Goal: Information Seeking & Learning: Learn about a topic

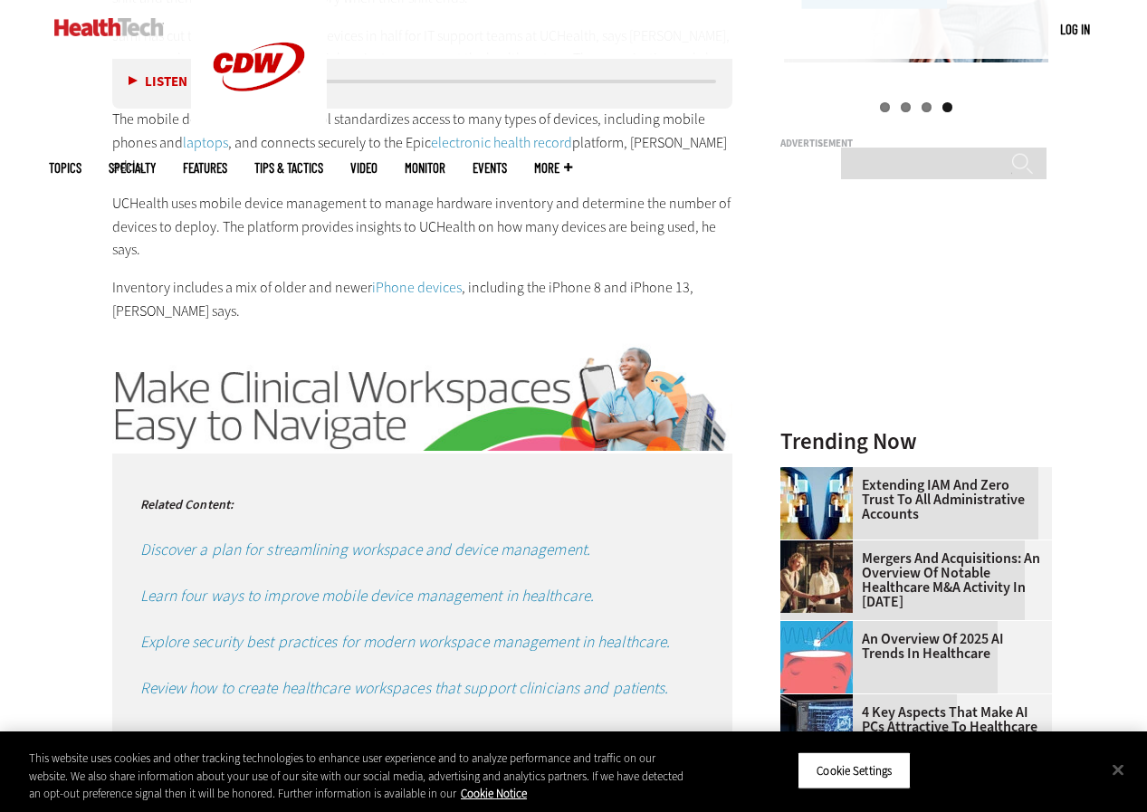
scroll to position [2082, 0]
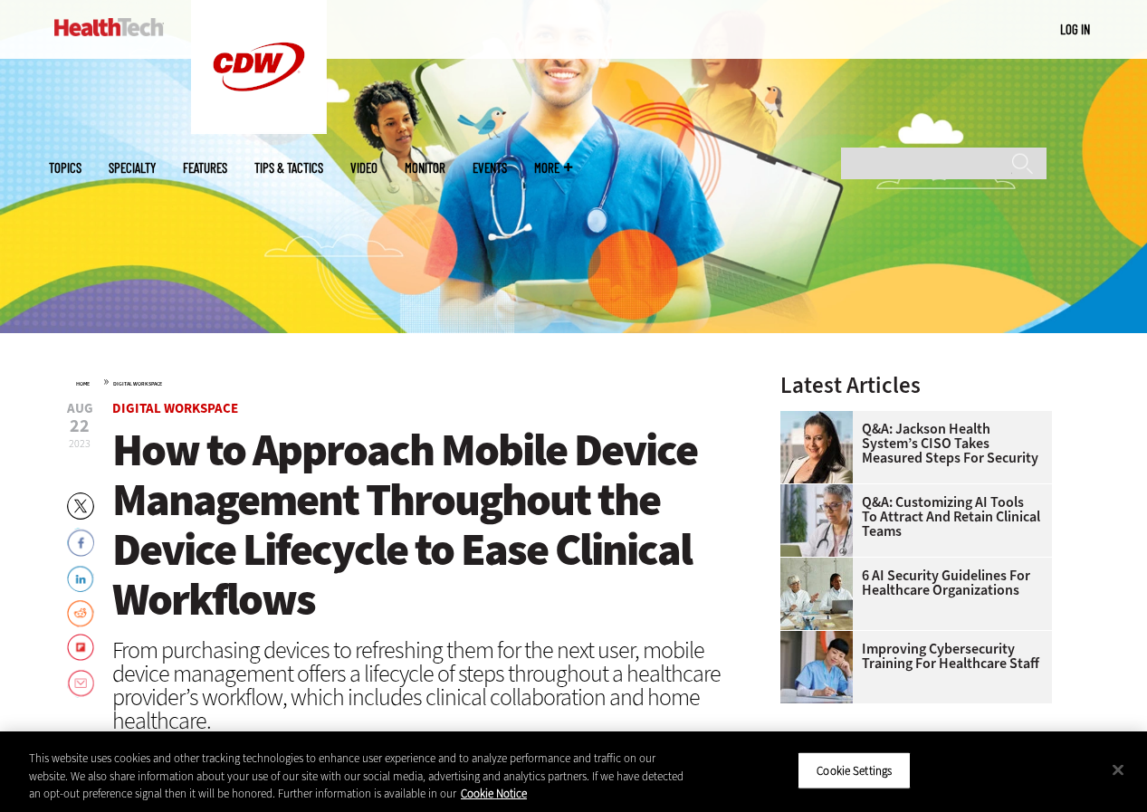
scroll to position [272, 0]
